Goal: Task Accomplishment & Management: Manage account settings

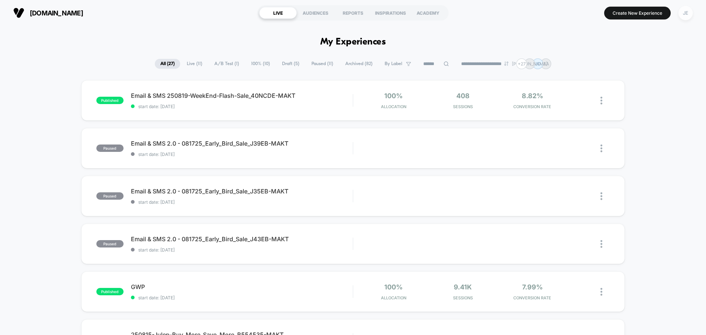
click at [685, 11] on div "JE" at bounding box center [685, 13] width 14 height 14
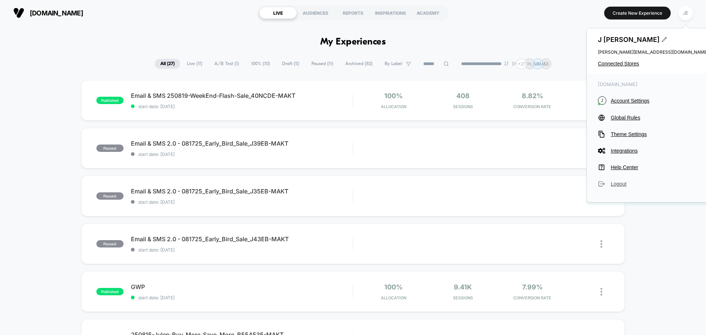
click at [615, 182] on span "Logout" at bounding box center [659, 184] width 97 height 6
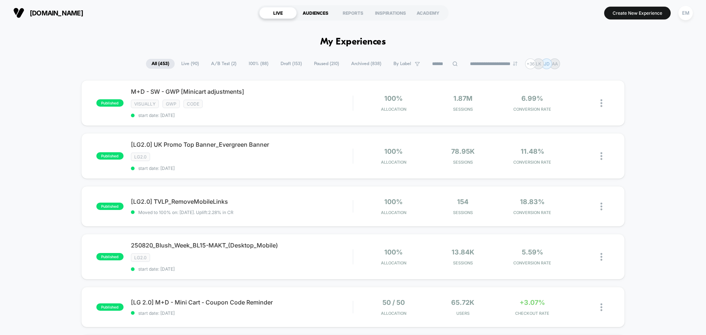
click at [315, 16] on div "AUDIENCES" at bounding box center [315, 13] width 37 height 12
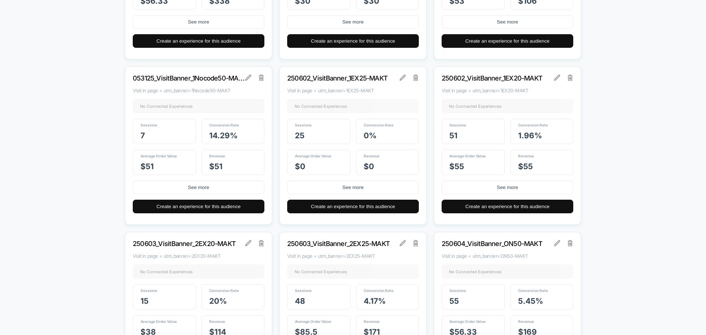
scroll to position [3968, 0]
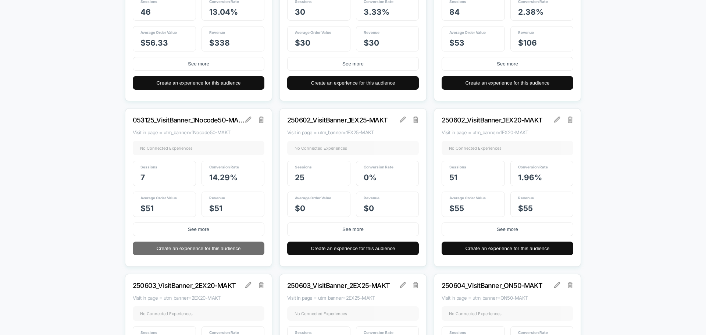
click at [215, 243] on button "Create an experience for this audience" at bounding box center [199, 248] width 132 height 14
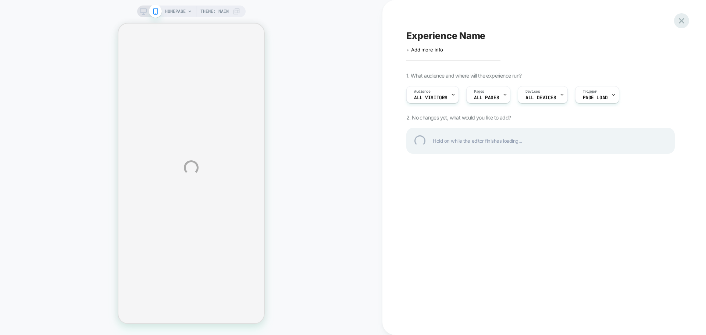
click at [681, 20] on div at bounding box center [681, 20] width 15 height 15
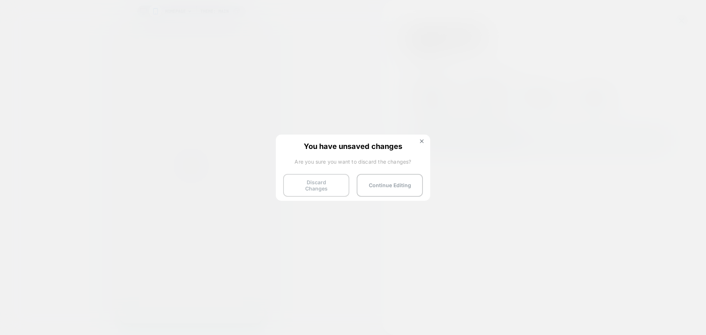
click at [332, 184] on button "Discard Changes" at bounding box center [316, 185] width 66 height 23
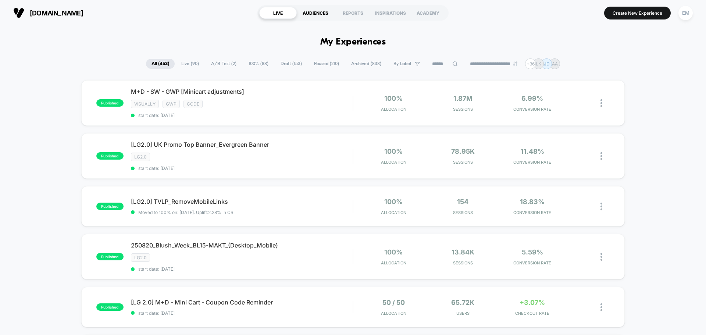
drag, startPoint x: 311, startPoint y: 11, endPoint x: 308, endPoint y: 14, distance: 4.2
click at [311, 11] on div "AUDIENCES" at bounding box center [315, 13] width 37 height 12
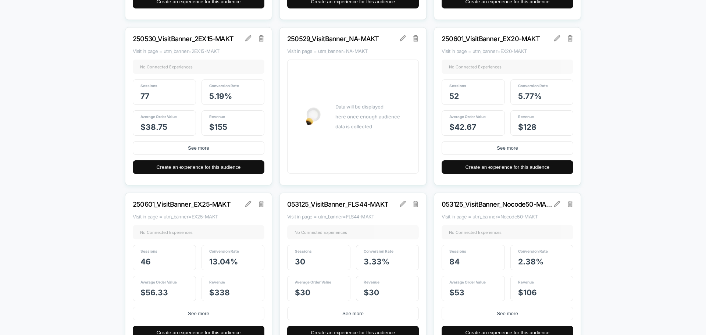
scroll to position [3921, 0]
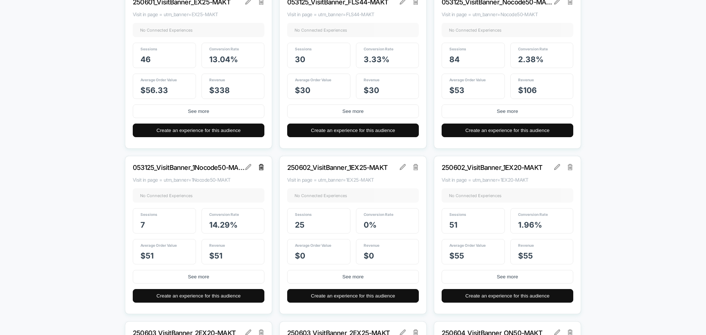
click at [259, 169] on img at bounding box center [261, 167] width 5 height 6
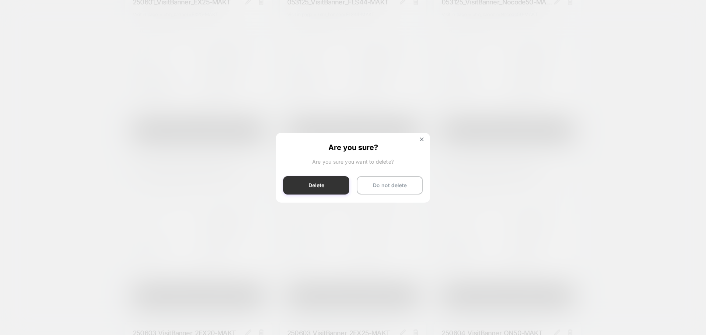
click at [344, 190] on button "Delete" at bounding box center [316, 185] width 66 height 18
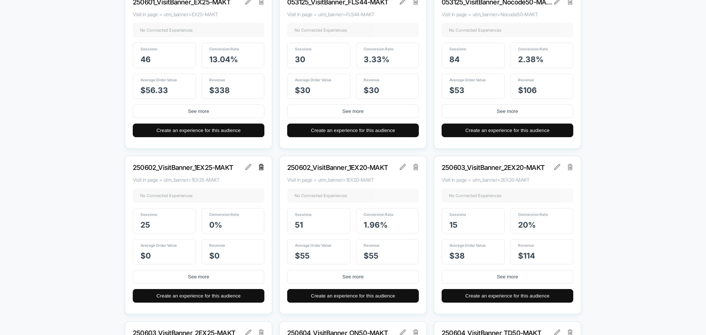
click at [262, 167] on img at bounding box center [261, 167] width 5 height 6
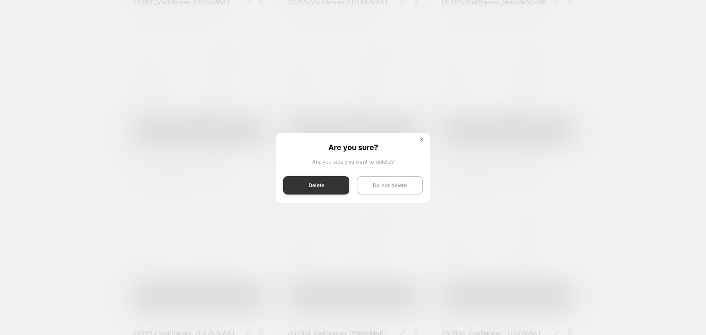
click at [338, 182] on button "Delete" at bounding box center [316, 185] width 66 height 18
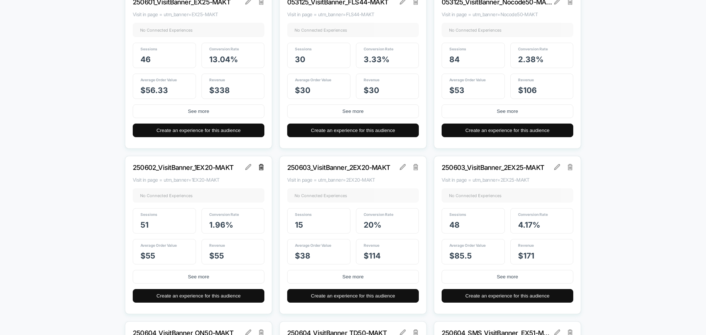
click at [262, 168] on img at bounding box center [261, 167] width 5 height 6
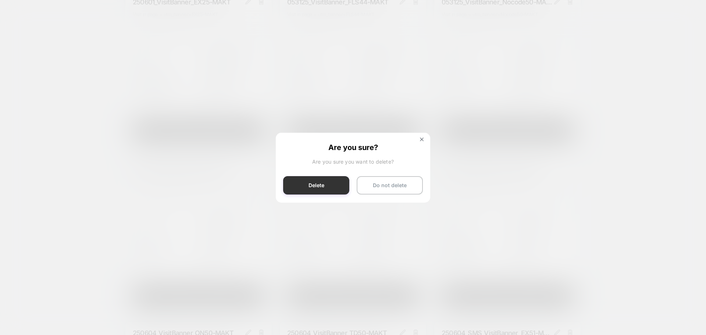
click at [321, 182] on button "Delete" at bounding box center [316, 185] width 66 height 18
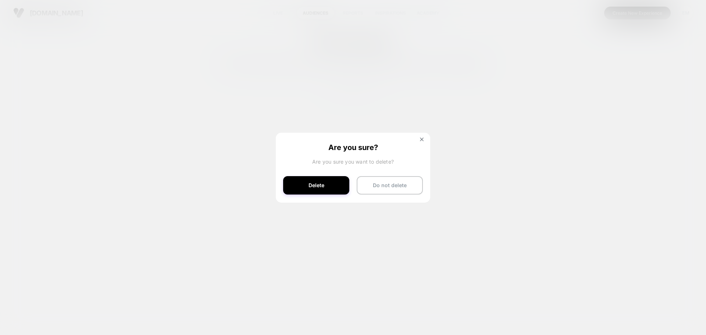
scroll to position [0, 0]
